Goal: Information Seeking & Learning: Learn about a topic

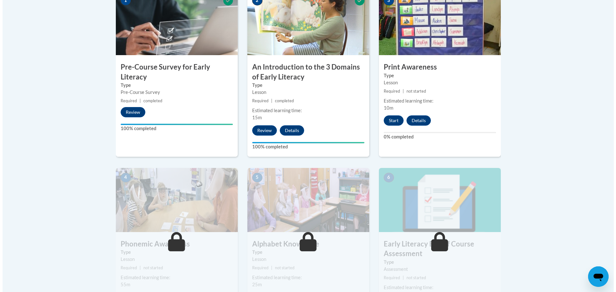
scroll to position [192, 0]
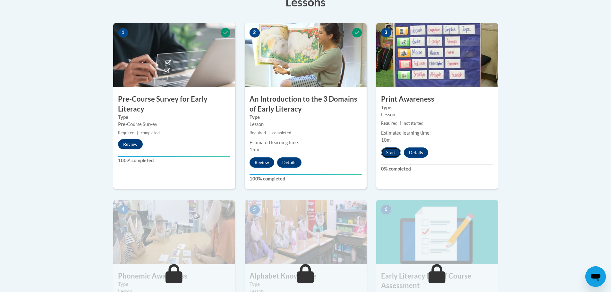
click at [391, 153] on button "Start" at bounding box center [391, 153] width 20 height 10
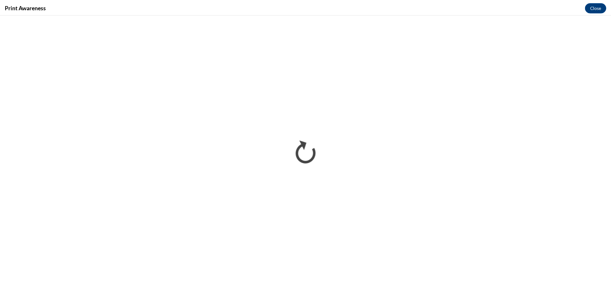
scroll to position [0, 0]
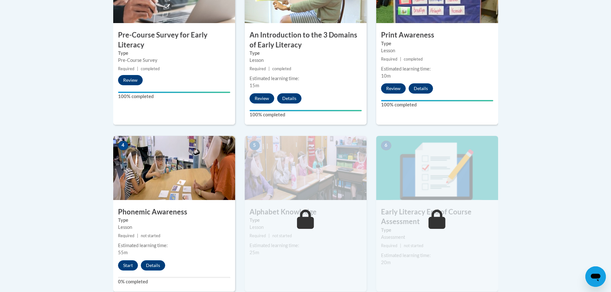
scroll to position [420, 0]
